Goal: Find specific page/section: Find specific page/section

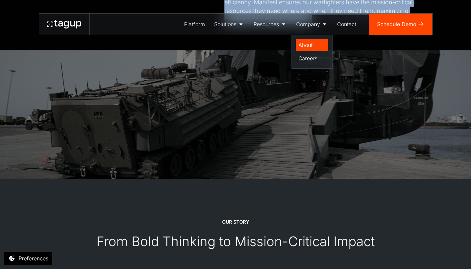
click at [310, 47] on div "About" at bounding box center [312, 45] width 27 height 8
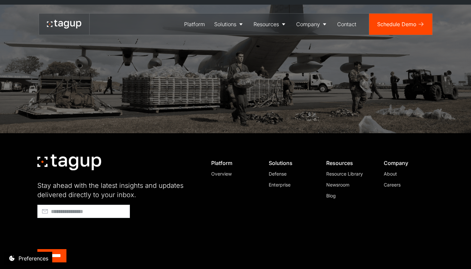
scroll to position [1896, 0]
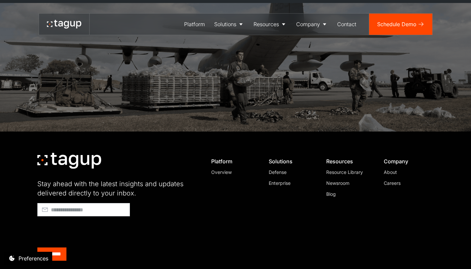
click at [400, 179] on div "Careers" at bounding box center [406, 182] width 45 height 7
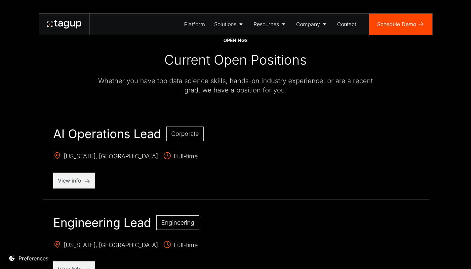
scroll to position [176, 0]
